Goal: Contribute content: Contribute content

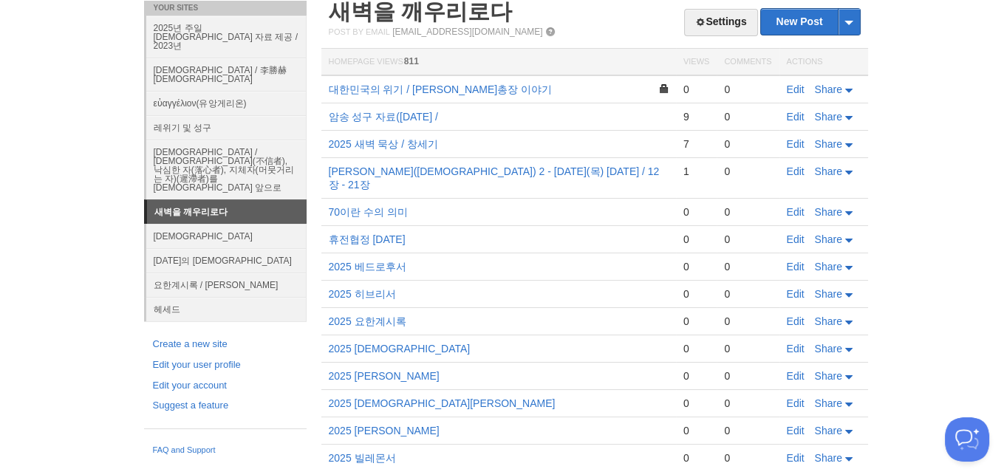
click at [625, 20] on h2 "새벽을 깨우리로다" at bounding box center [595, 12] width 532 height 22
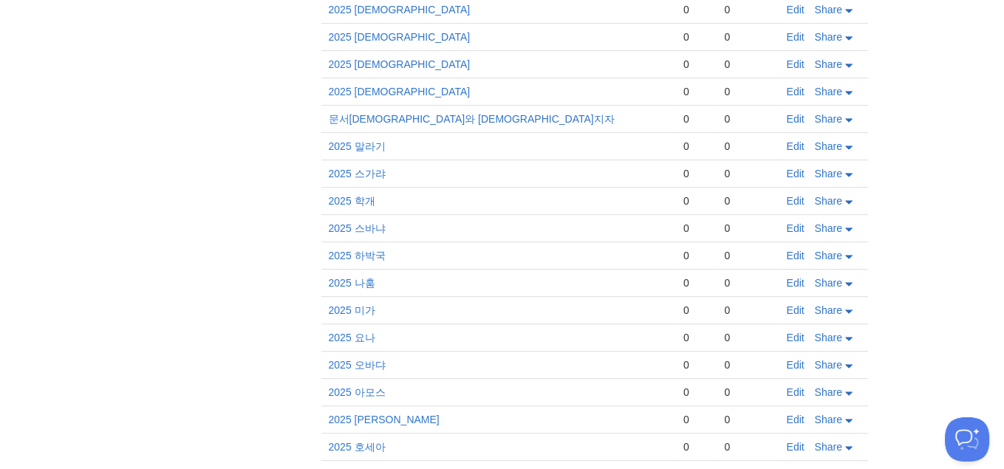
scroll to position [942, 0]
click at [801, 167] on link "Edit" at bounding box center [796, 173] width 18 height 12
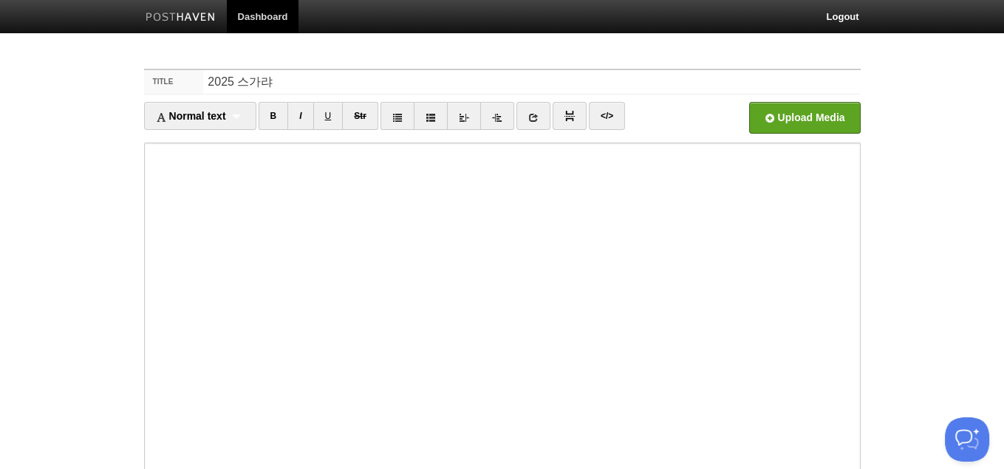
click at [675, 60] on div "Title 2025 스가랴 Normal text Normal text Heading 1 Heading 2 Heading 3 B I U Str" at bounding box center [502, 340] width 739 height 570
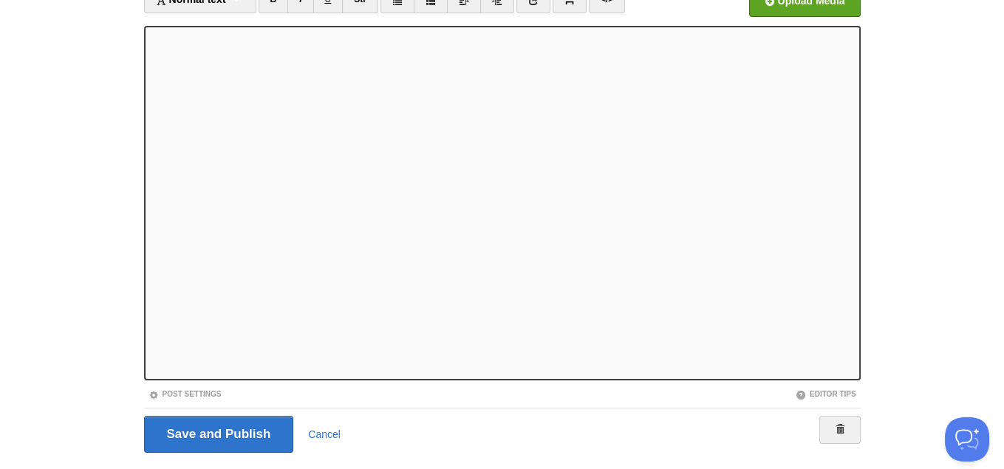
scroll to position [151, 0]
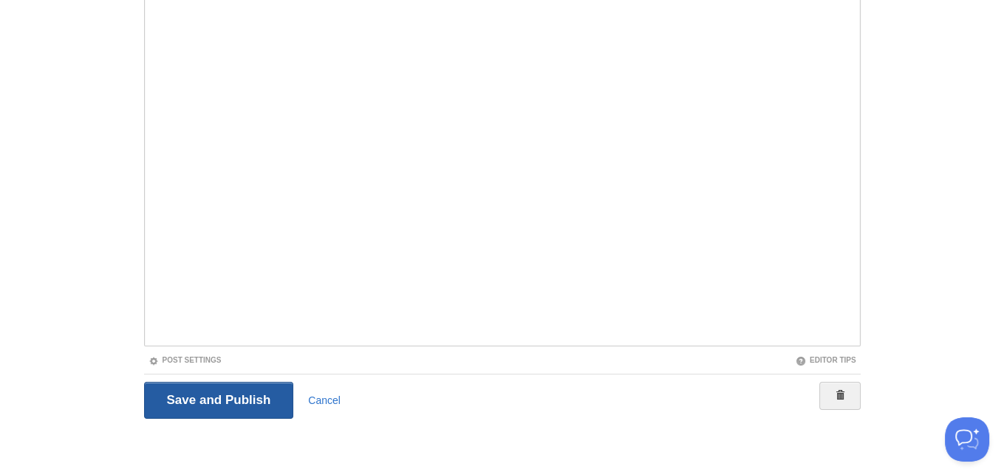
click at [180, 407] on input "Save and Publish" at bounding box center [219, 400] width 150 height 37
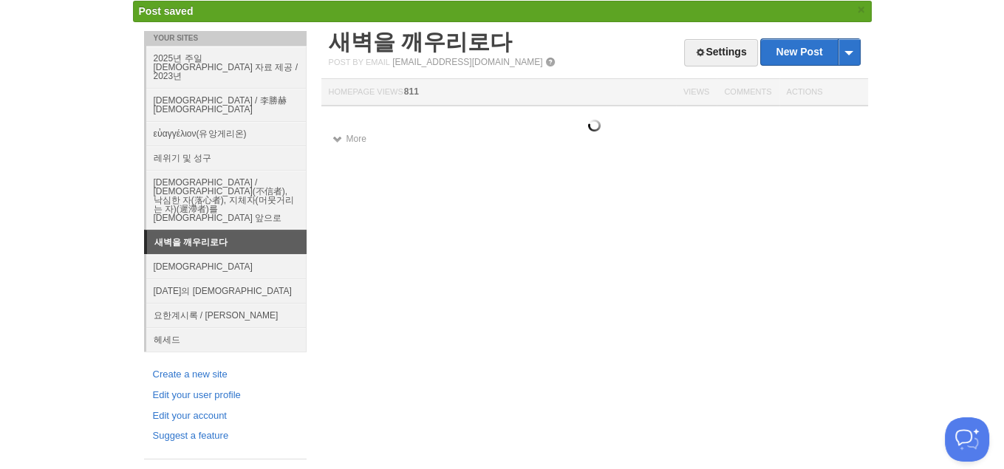
scroll to position [40, 0]
